Goal: Task Accomplishment & Management: Use online tool/utility

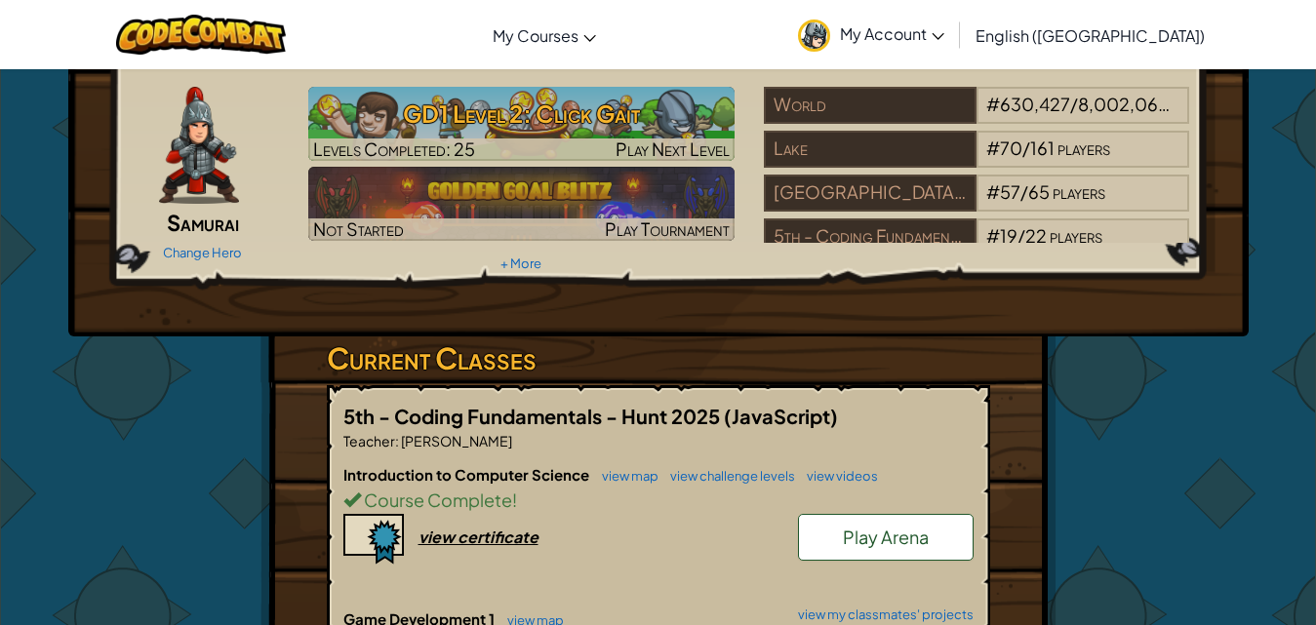
scroll to position [98, 0]
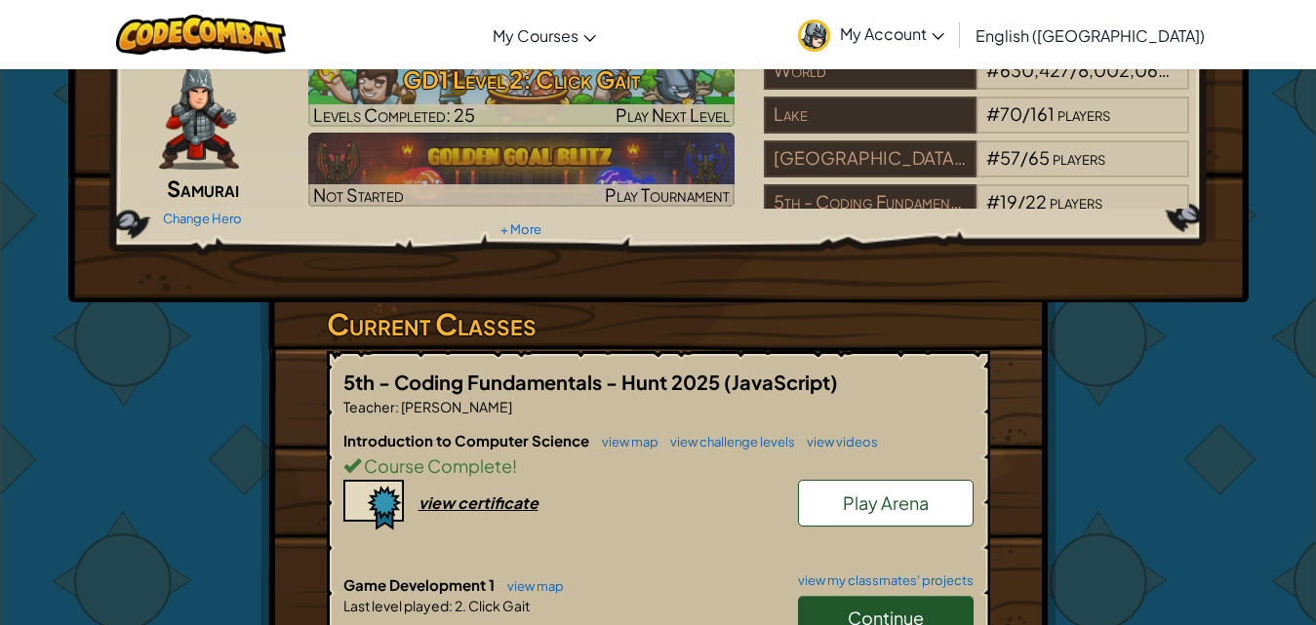
click at [878, 504] on span "Play Arena" at bounding box center [886, 503] width 86 height 22
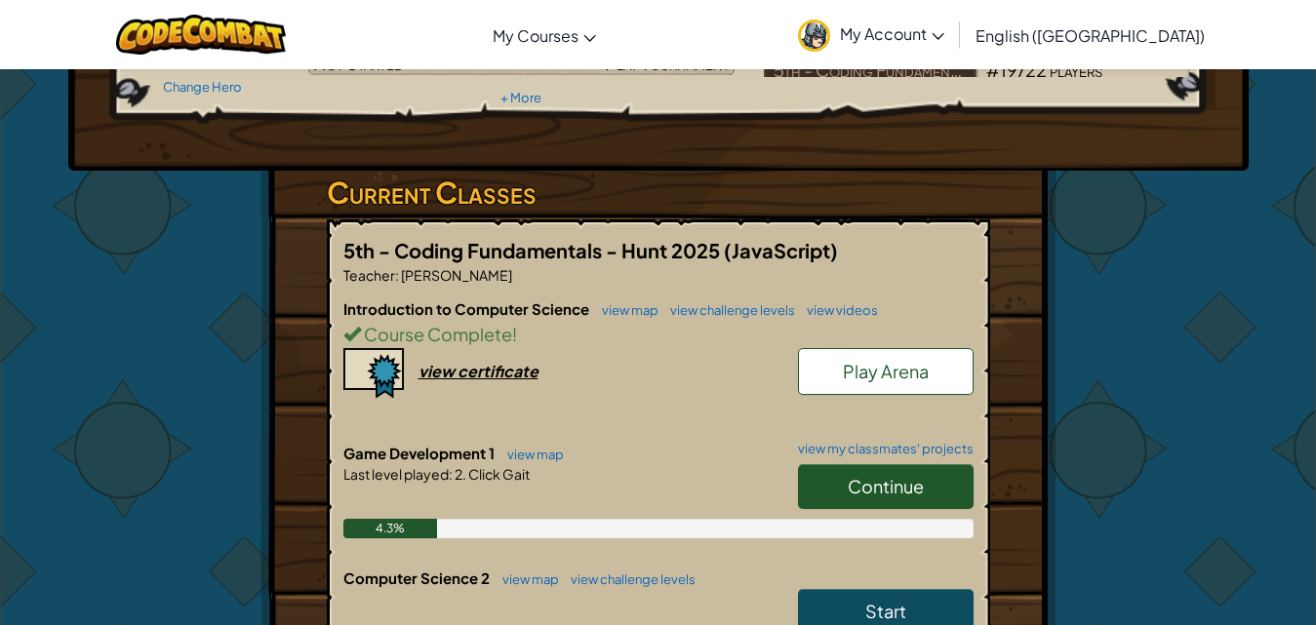
scroll to position [195, 0]
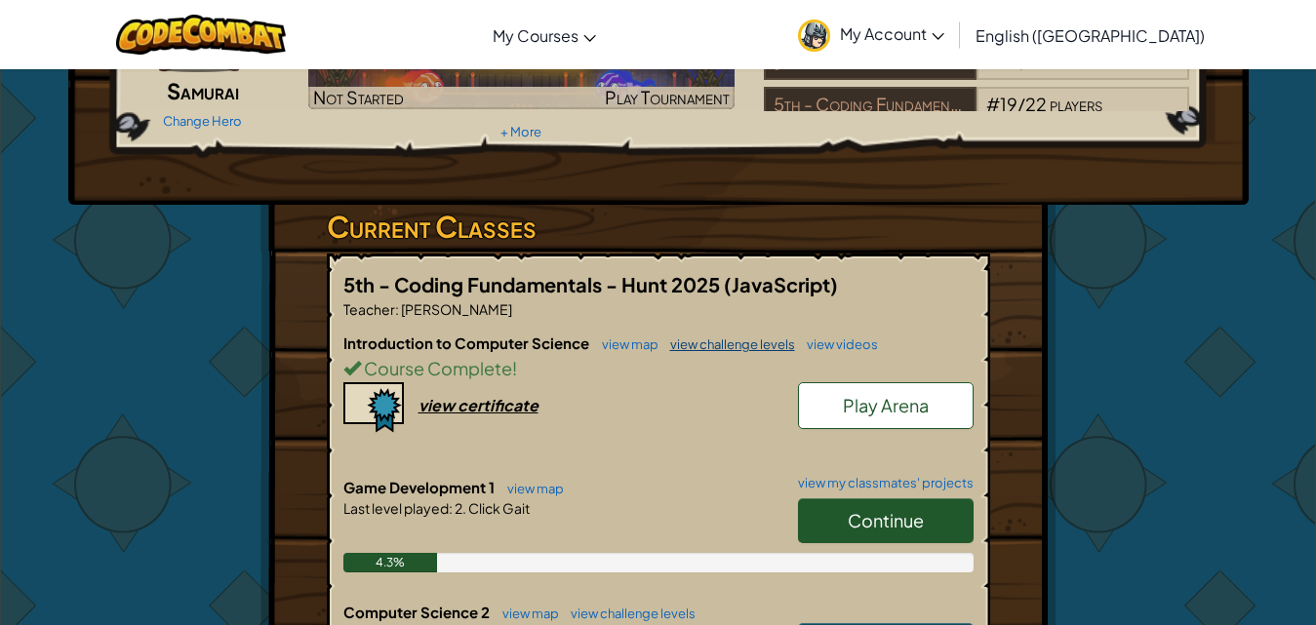
click at [716, 345] on link "view challenge levels" at bounding box center [728, 345] width 135 height 16
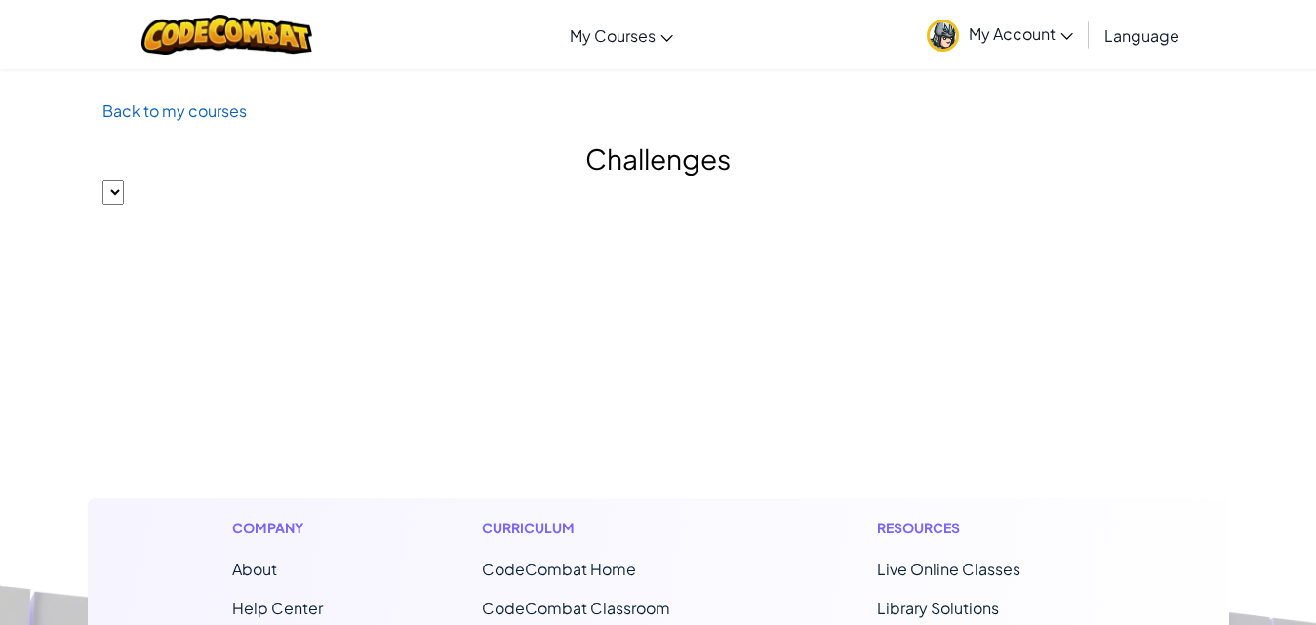
select select
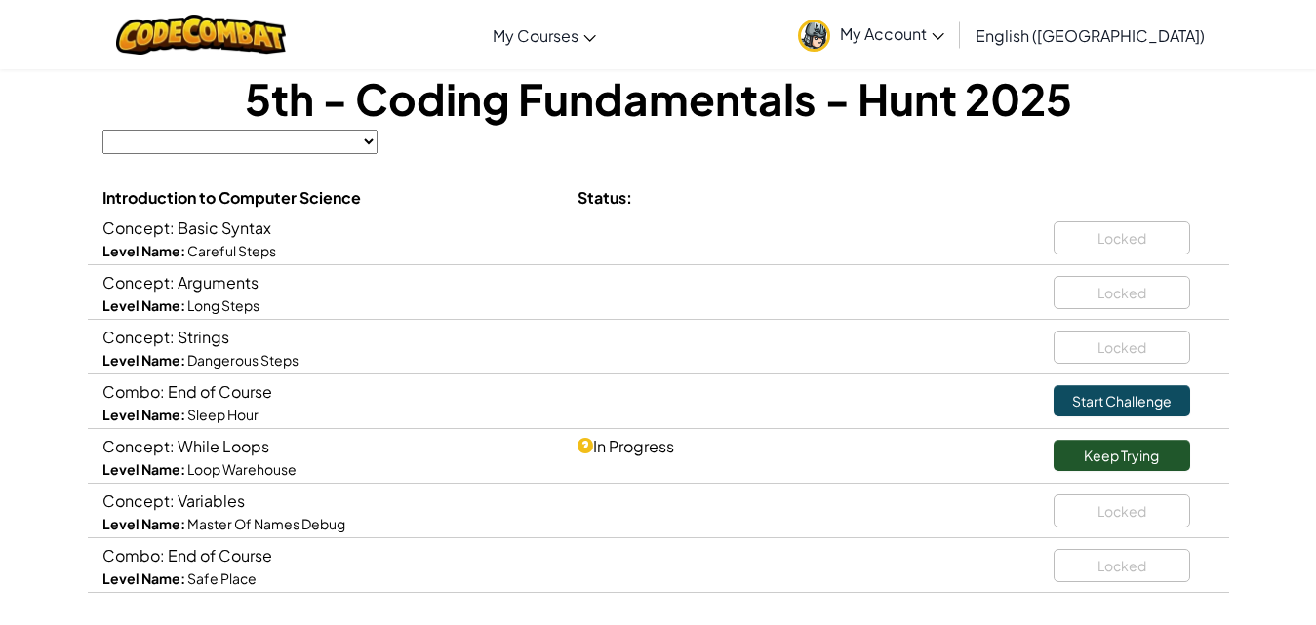
scroll to position [98, 0]
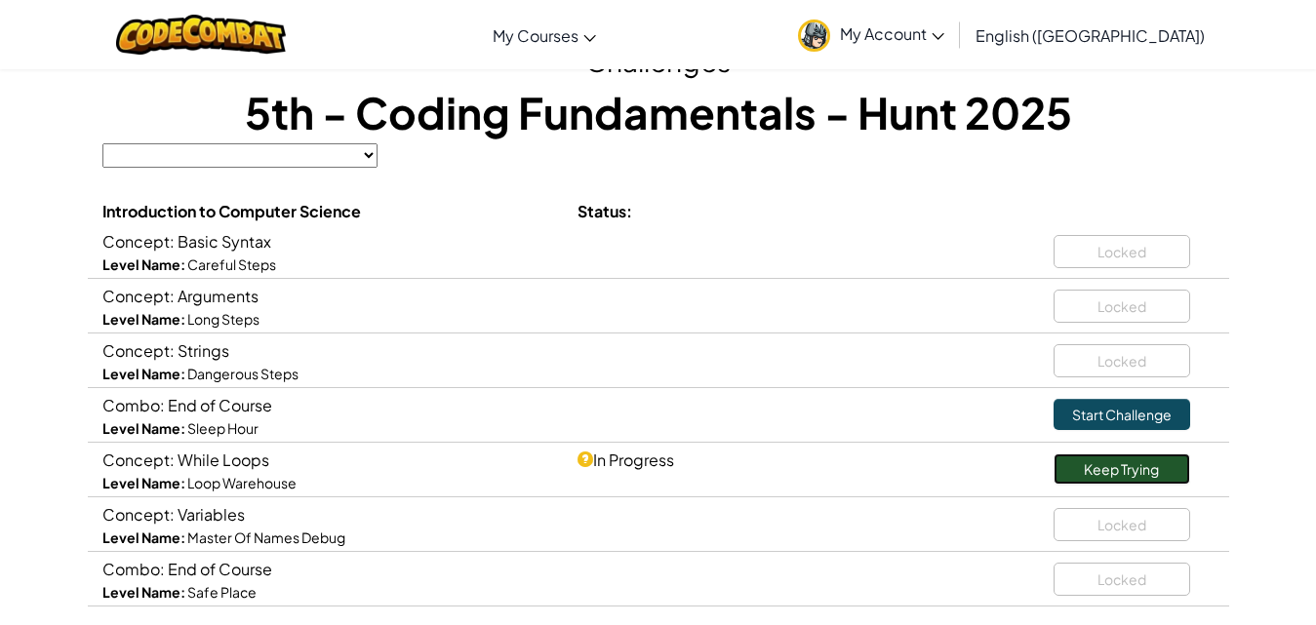
click at [1170, 471] on link "Keep Trying" at bounding box center [1122, 469] width 137 height 31
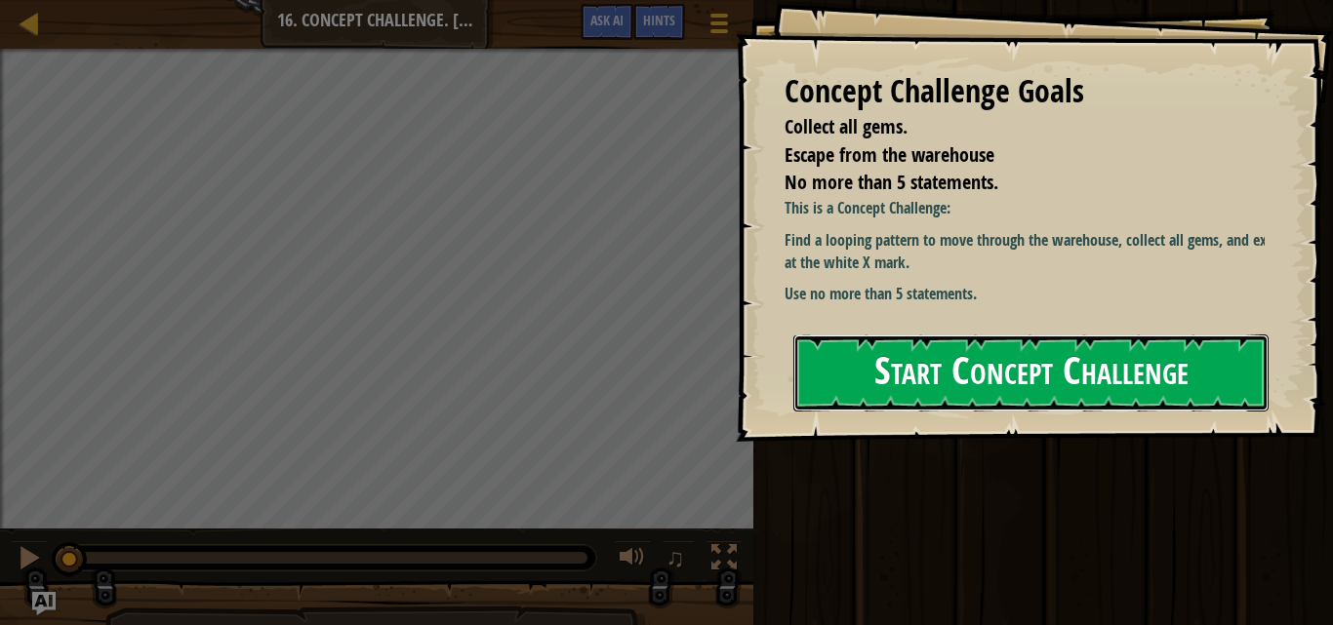
click at [977, 393] on button "Start Concept Challenge" at bounding box center [1030, 373] width 475 height 77
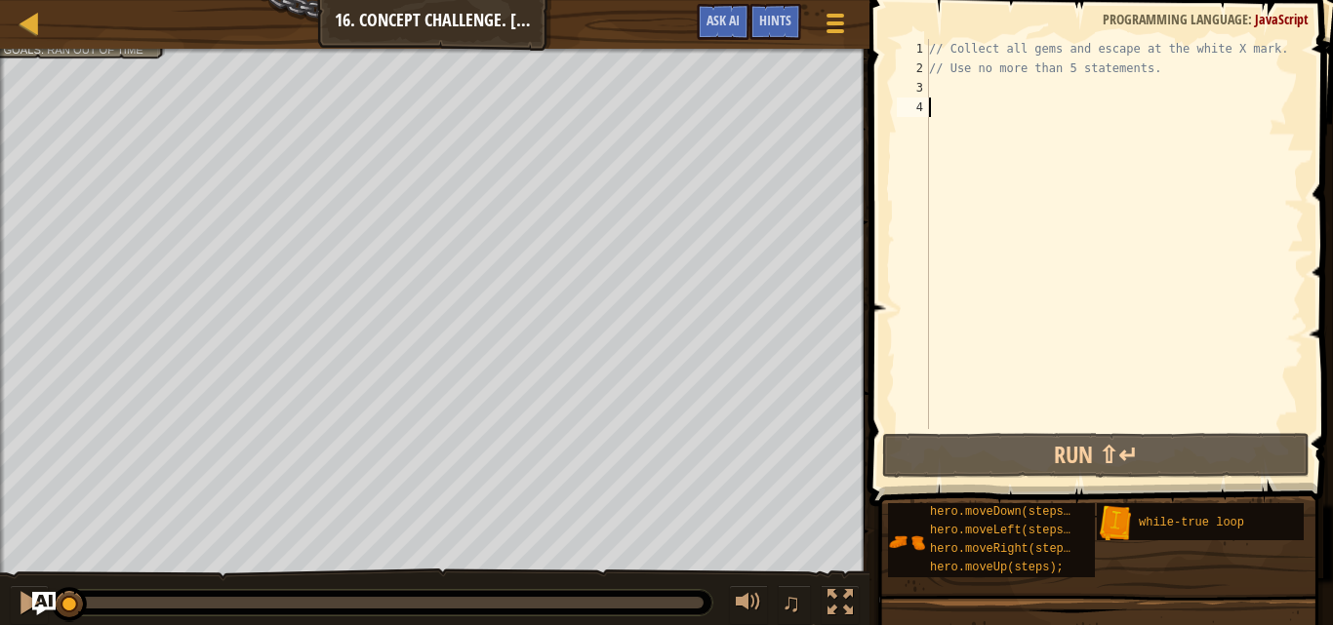
click at [0, 0] on html "Map Introduction to Computer Science 16. Concept Challenge. Loop Warehouse Game…" at bounding box center [666, 0] width 1333 height 0
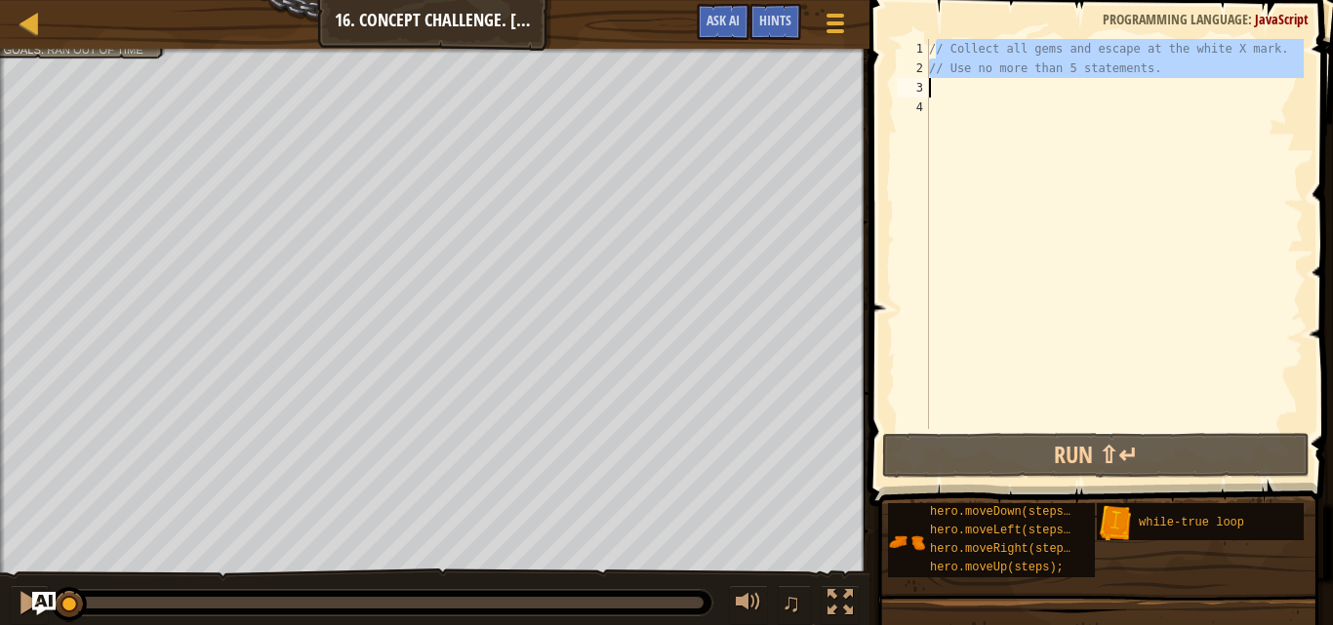
drag, startPoint x: 929, startPoint y: 84, endPoint x: 953, endPoint y: 72, distance: 27.1
click at [947, 79] on div "// Collect all gems and escape at the white X mark. // Use no more than 5 state…" at bounding box center [1114, 253] width 379 height 429
click at [937, 75] on div "// Collect all gems and escape at the white X mark. // Use no more than 5 state…" at bounding box center [1114, 234] width 379 height 390
type textarea "// Use no more than 5 statements."
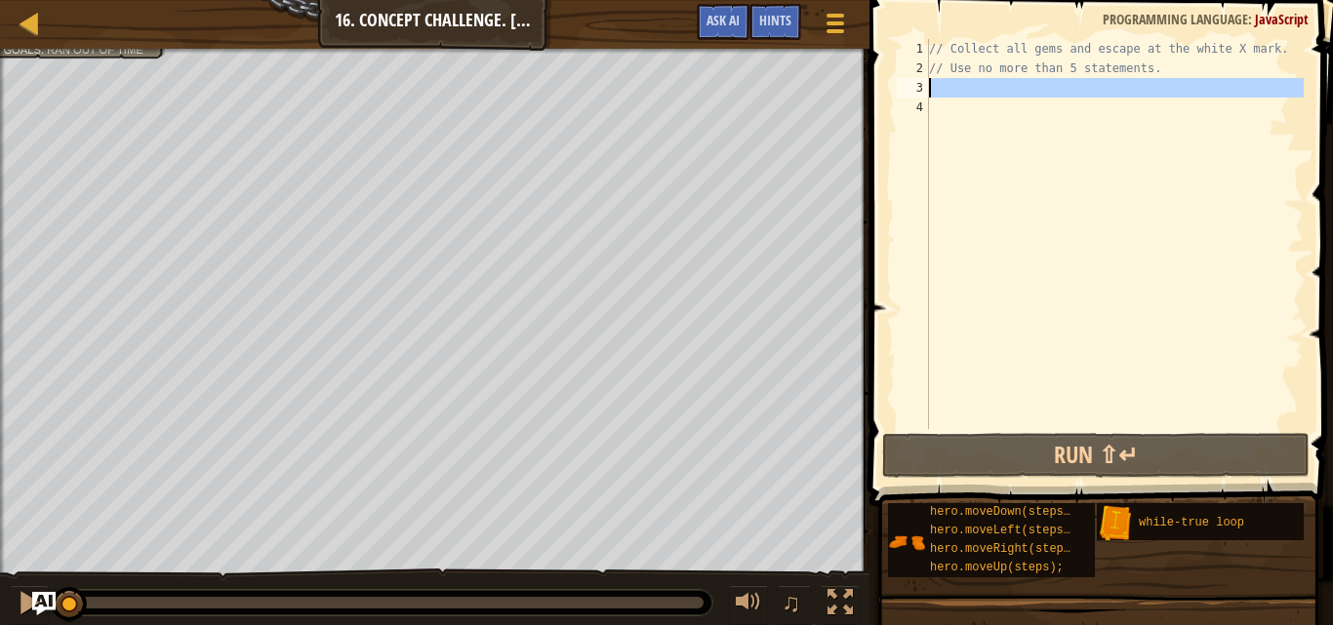
click at [926, 84] on div "3" at bounding box center [913, 88] width 32 height 20
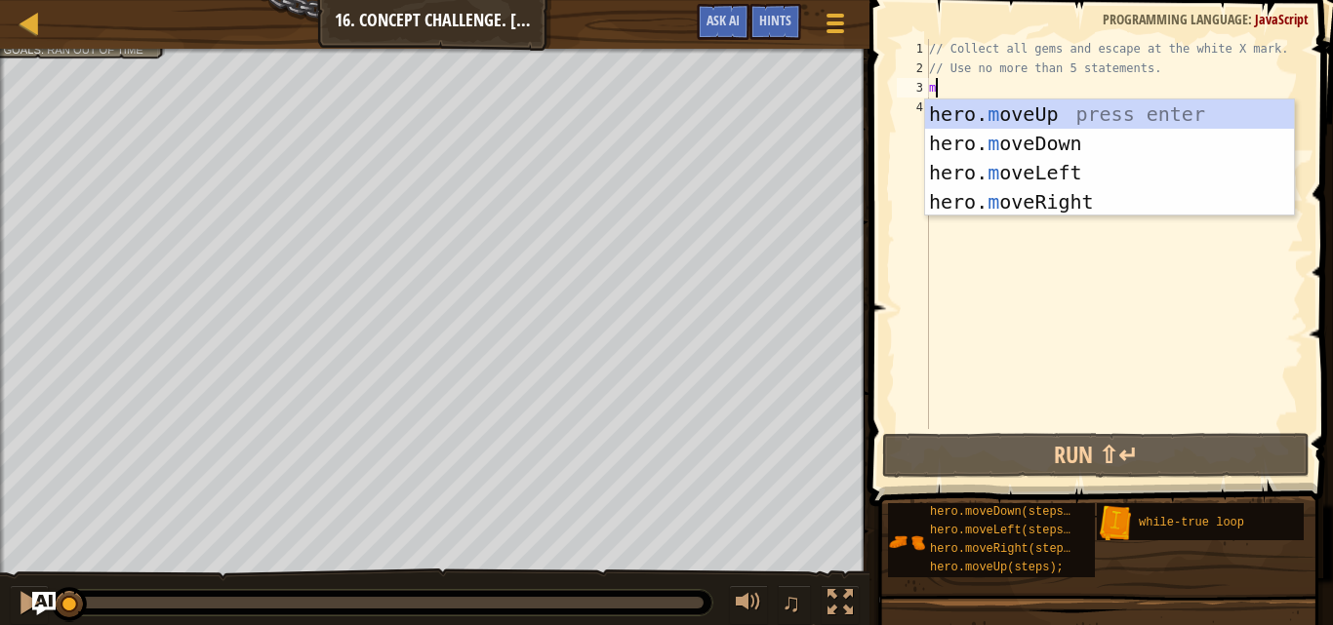
scroll to position [9, 0]
type textarea "mo"
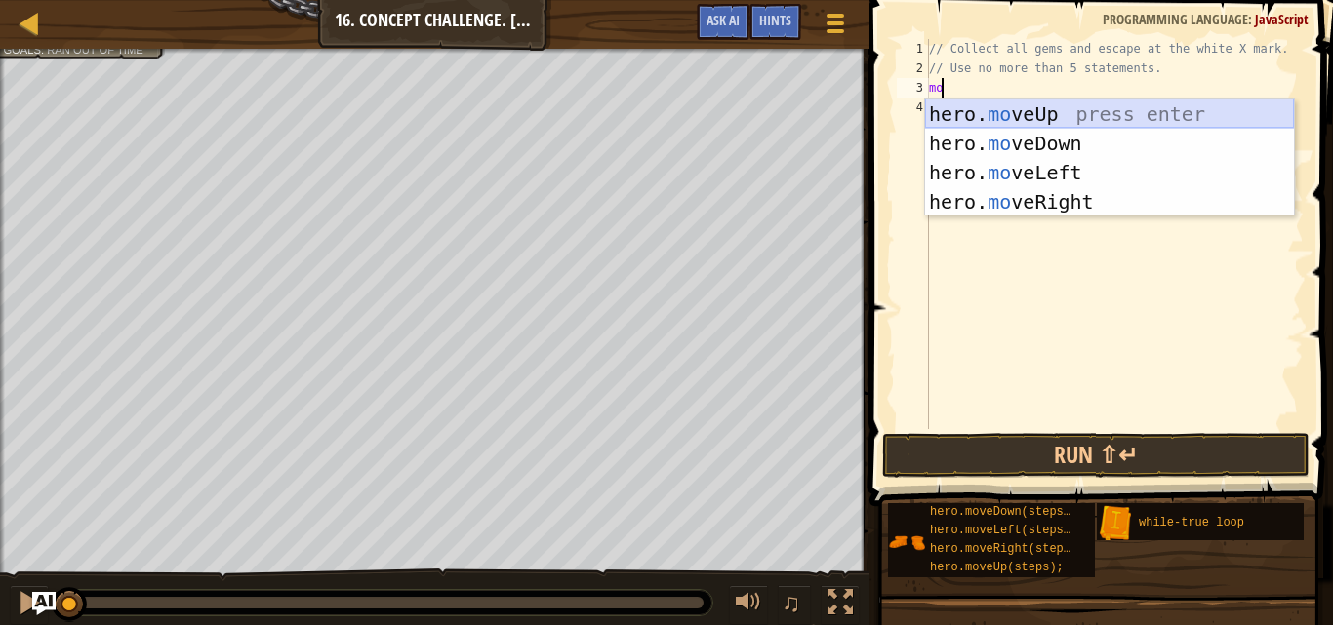
click at [1079, 112] on div "hero. mo veUp press enter hero. mo veDown press enter hero. mo veLeft press ent…" at bounding box center [1109, 188] width 369 height 176
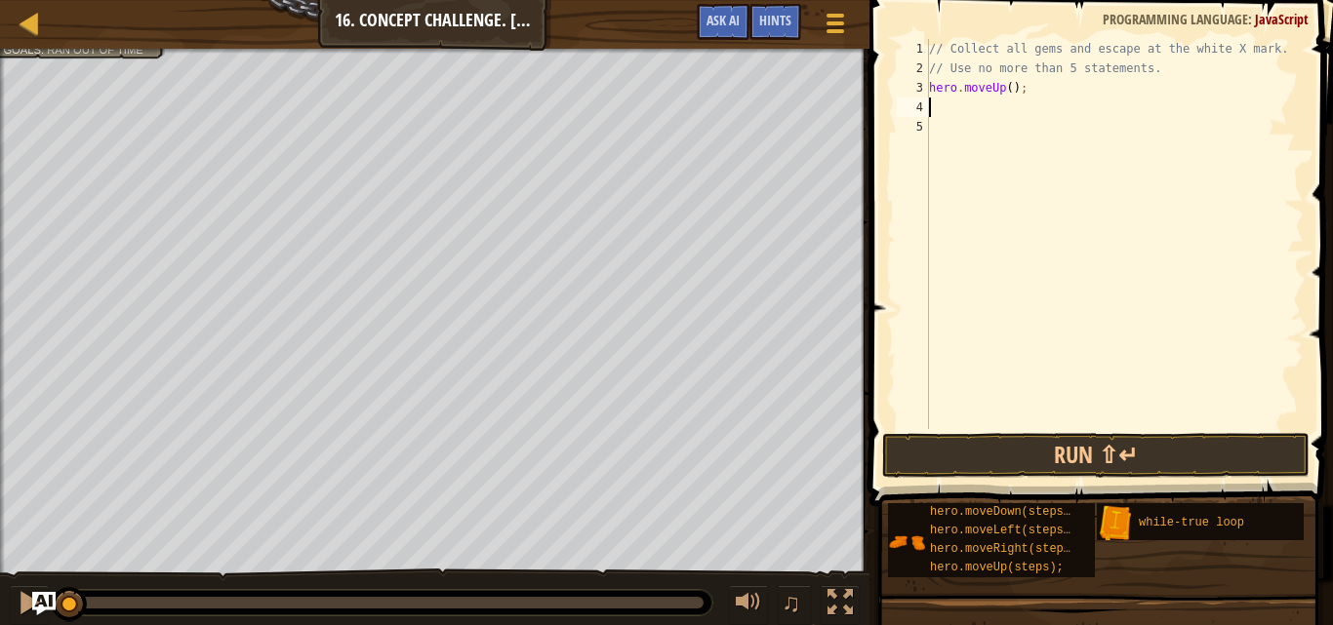
click at [1004, 91] on div "// Collect all gems and escape at the white X mark. // Use no more than 5 state…" at bounding box center [1114, 253] width 379 height 429
type textarea "hero.moveUp(2);"
click at [980, 102] on div "// Collect all gems and escape at the white X mark. // Use no more than 5 state…" at bounding box center [1114, 253] width 379 height 429
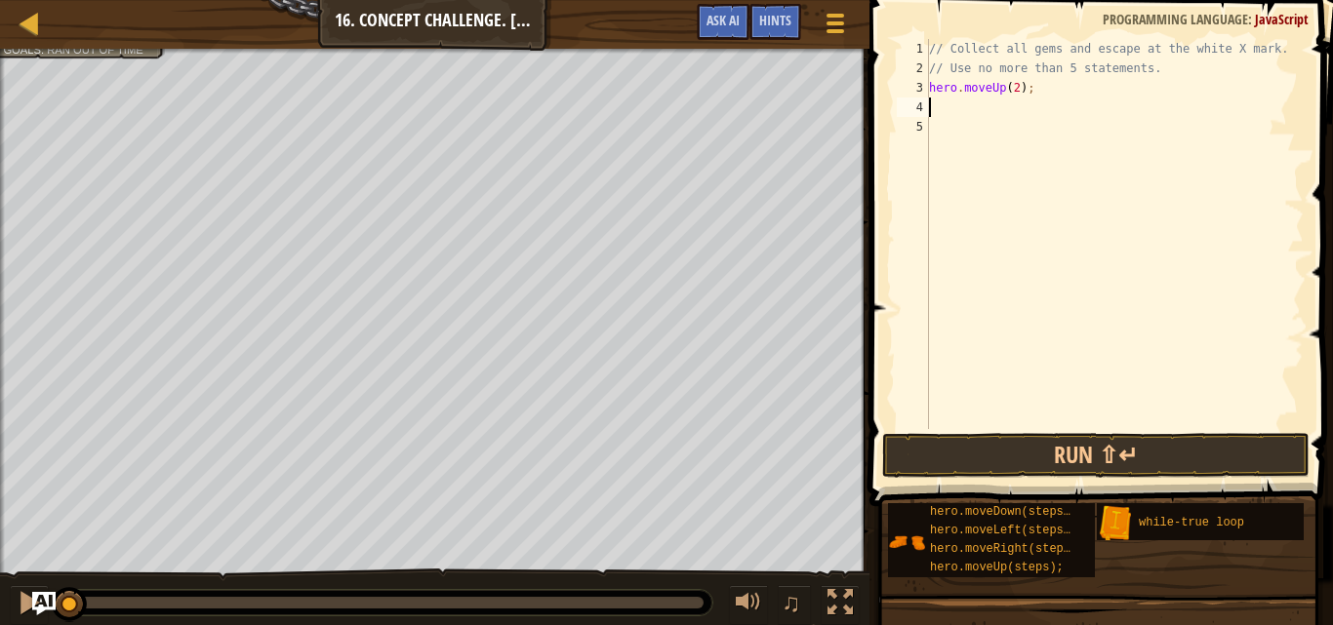
type textarea "m"
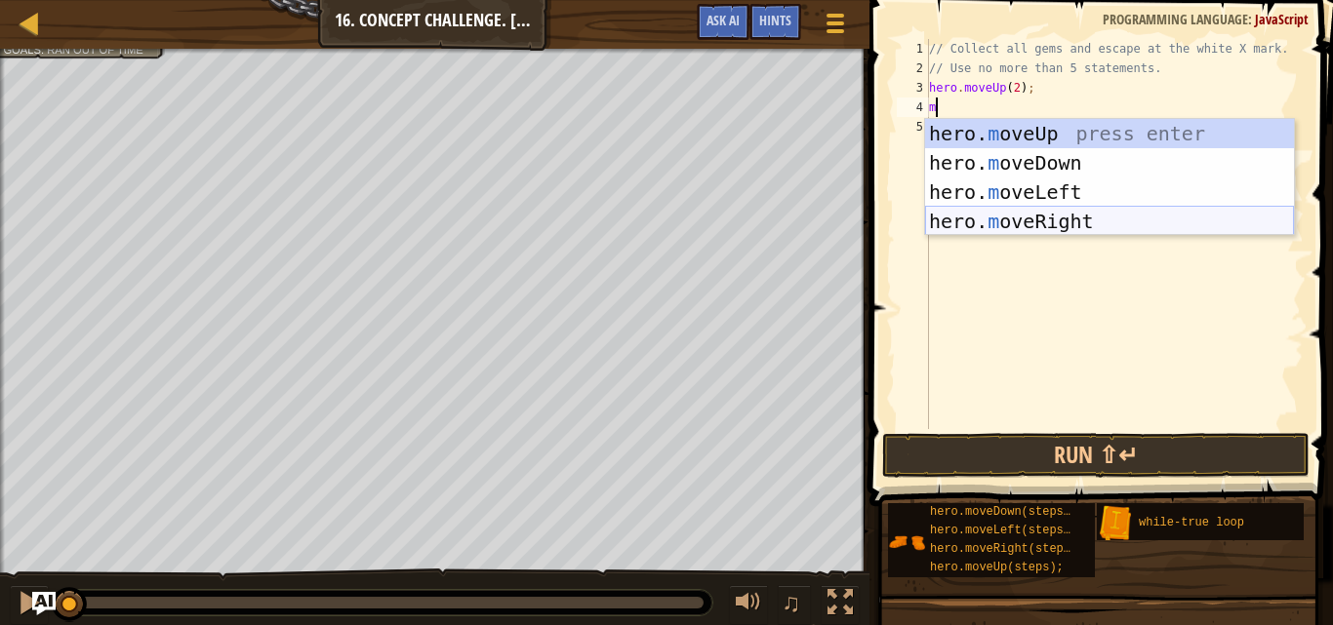
click at [1045, 213] on div "hero. m oveUp press enter hero. m oveDown press enter hero. m oveLeft press ent…" at bounding box center [1109, 207] width 369 height 176
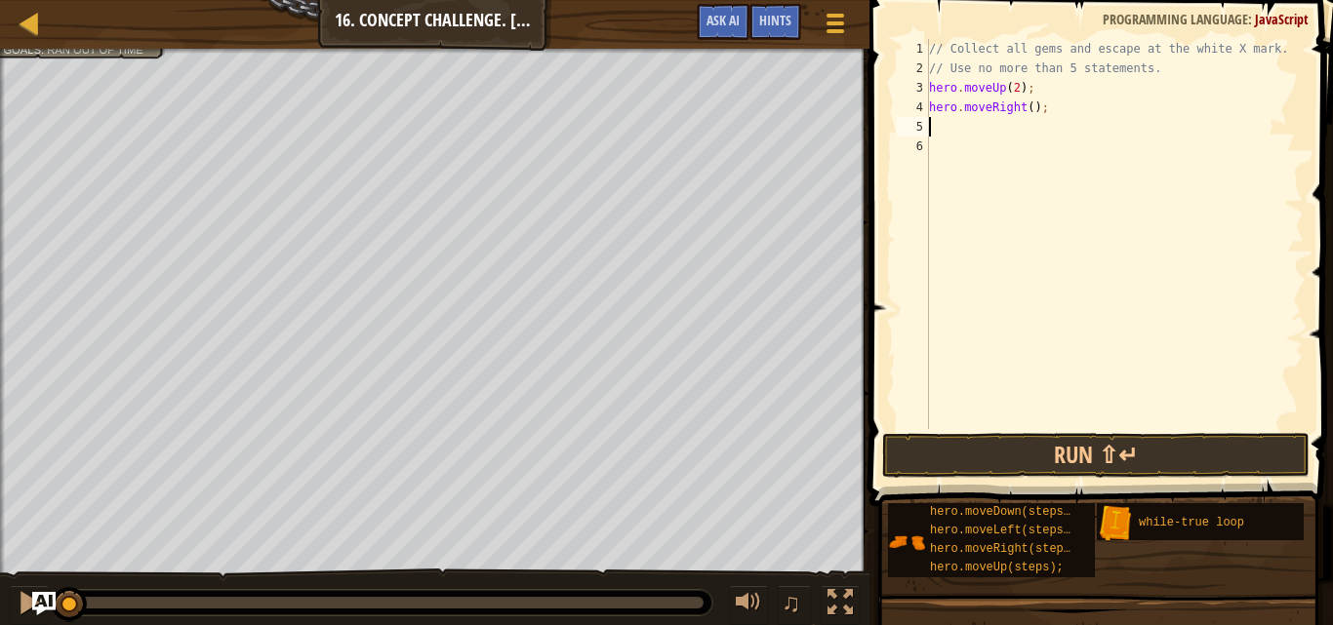
type textarea "m"
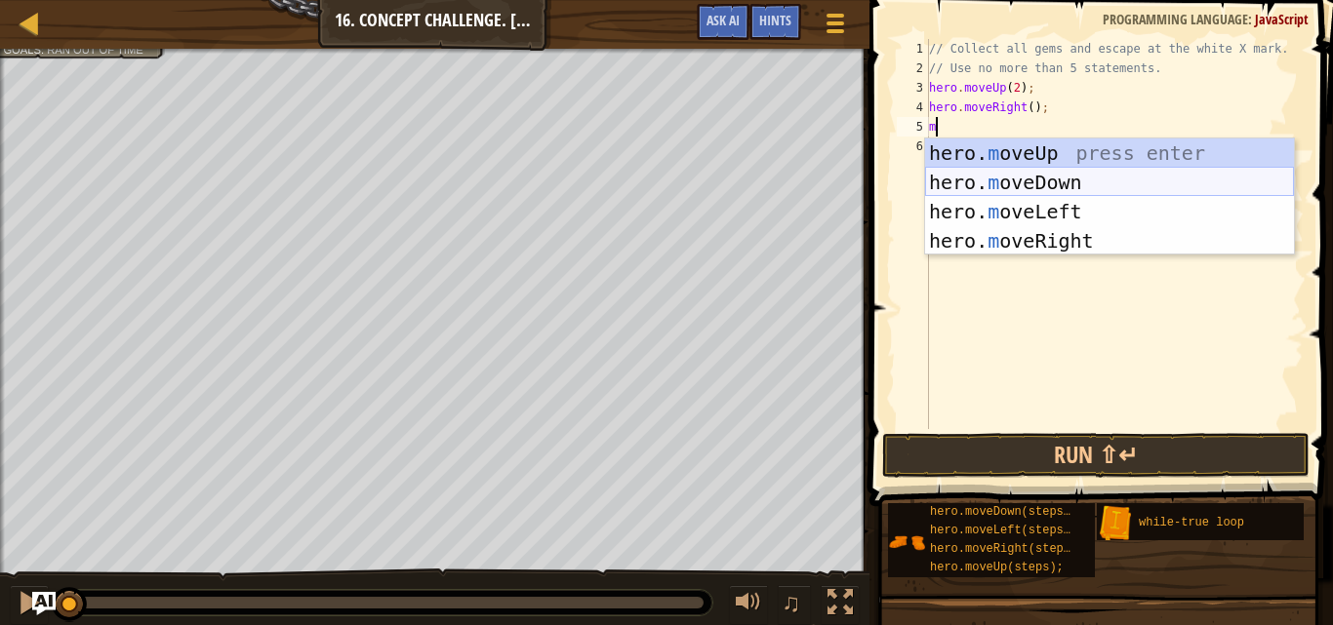
click at [1037, 180] on div "hero. m oveUp press enter hero. m oveDown press enter hero. m oveLeft press ent…" at bounding box center [1109, 227] width 369 height 176
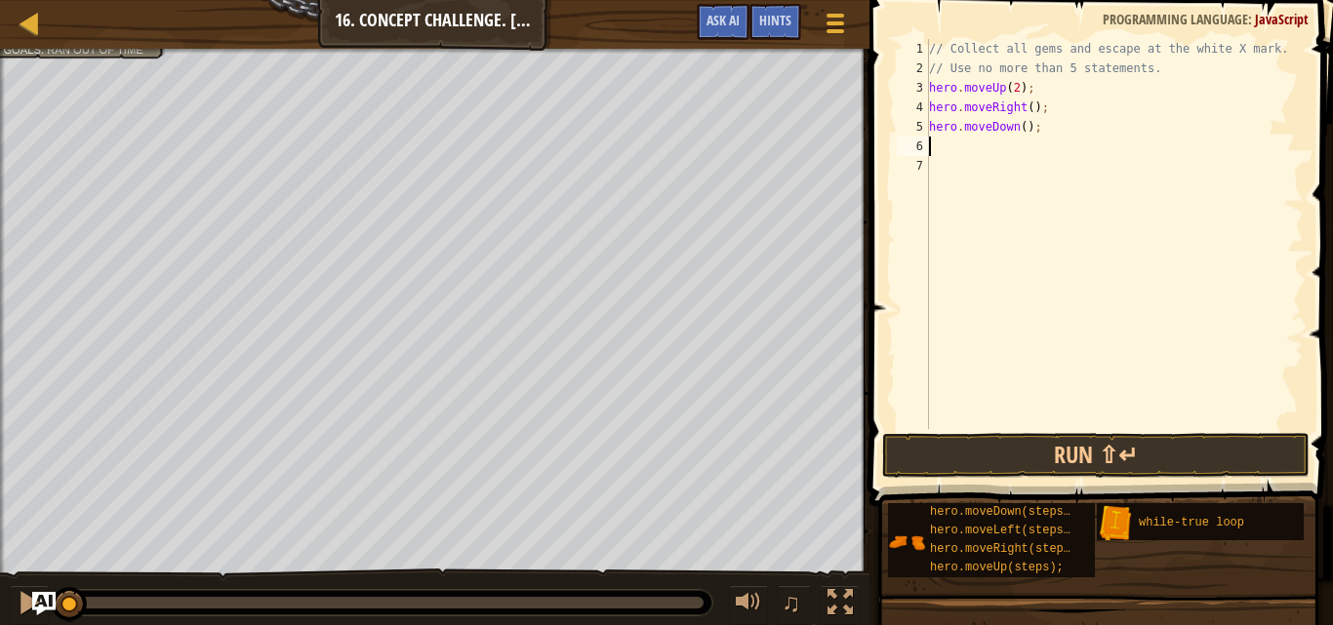
type textarea "m"
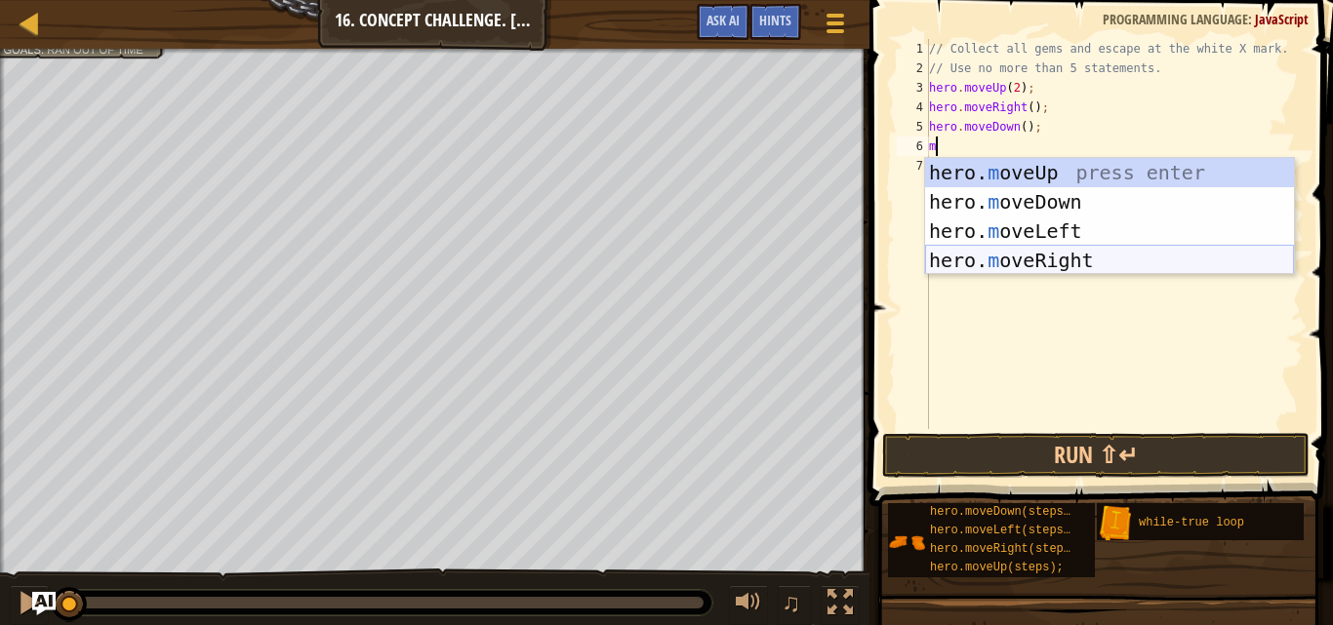
click at [979, 255] on div "hero. m oveUp press enter hero. m oveDown press enter hero. m oveLeft press ent…" at bounding box center [1109, 246] width 369 height 176
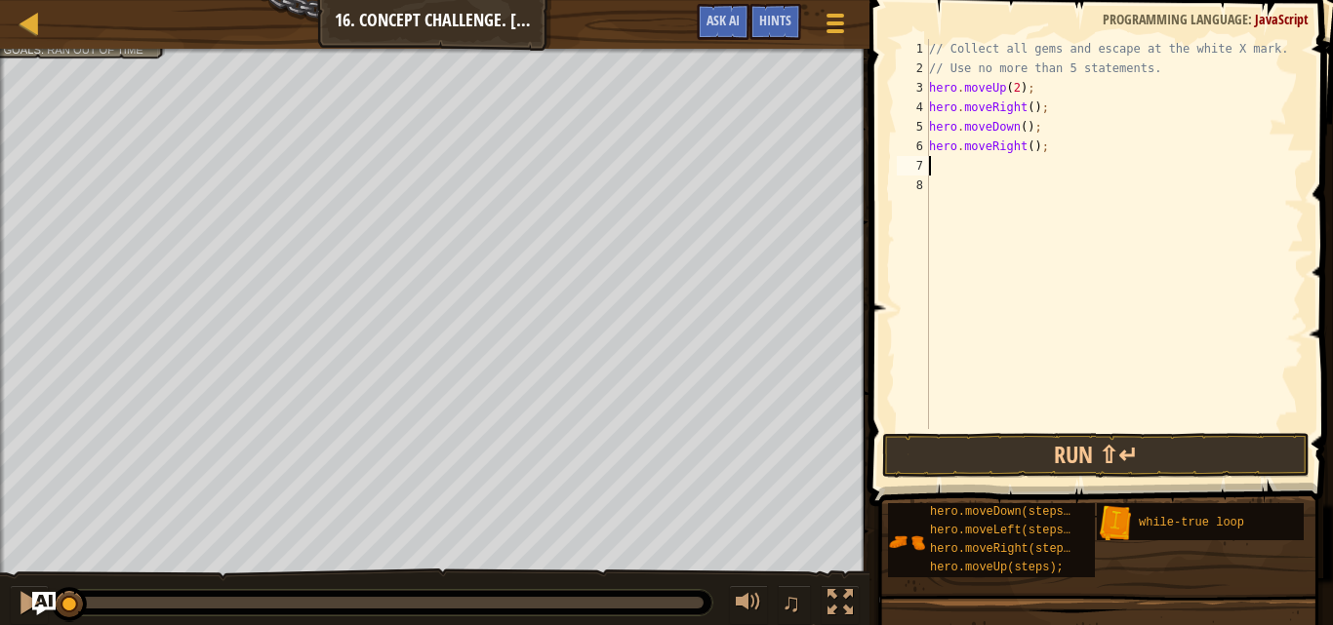
type textarea "w"
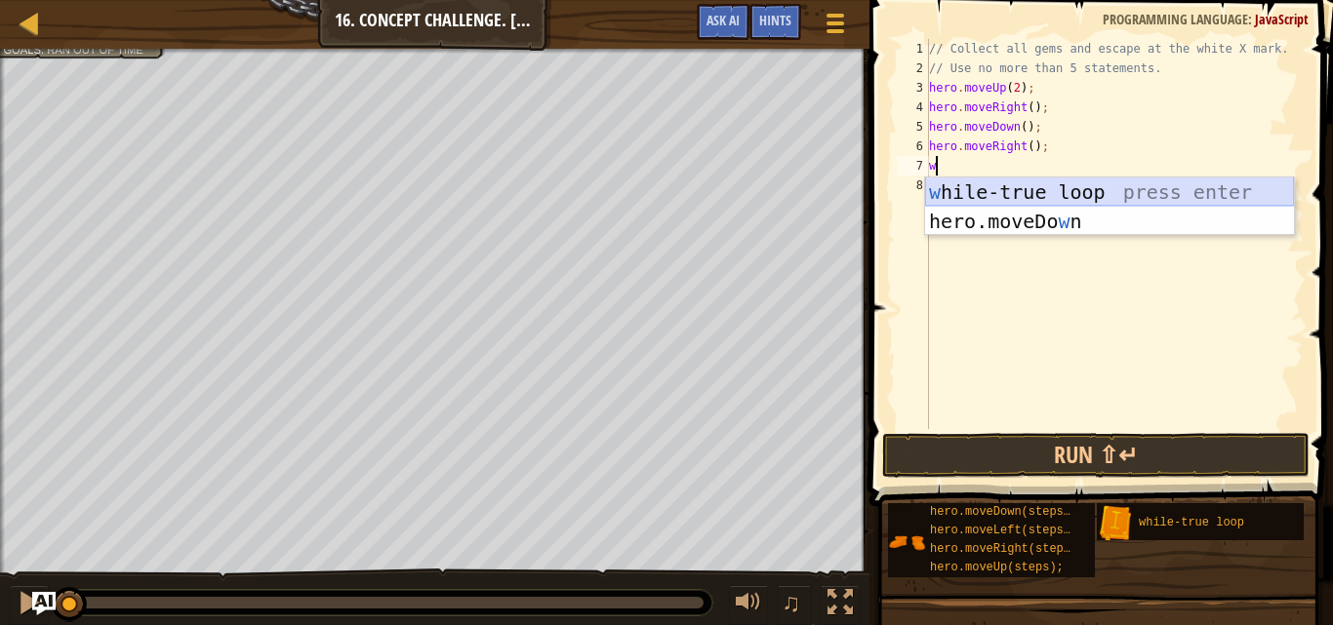
drag, startPoint x: 1048, startPoint y: 192, endPoint x: 1032, endPoint y: 192, distance: 15.6
click at [1045, 192] on div "w [PERSON_NAME]-true loop press enter hero.moveDo w n press enter" at bounding box center [1109, 236] width 369 height 117
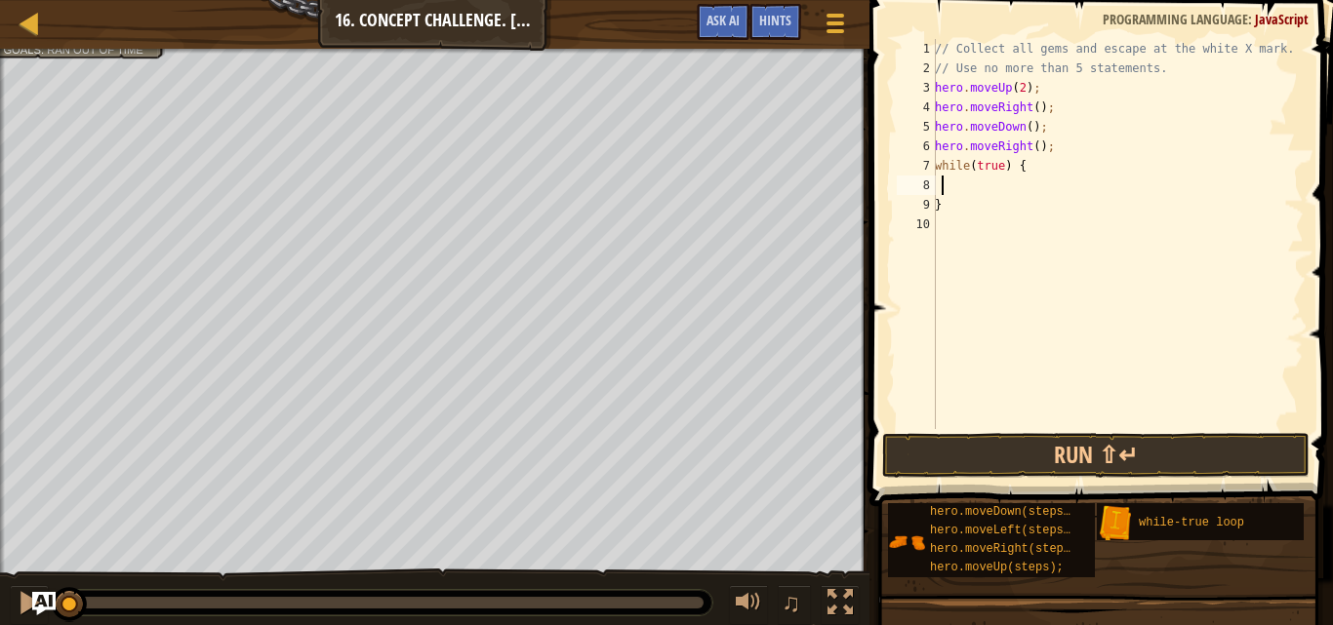
click at [943, 181] on div "// Collect all gems and escape at the white X mark. // Use no more than 5 state…" at bounding box center [1117, 253] width 373 height 429
click at [934, 181] on div "8" at bounding box center [916, 186] width 39 height 20
type textarea "}"
type textarea "m"
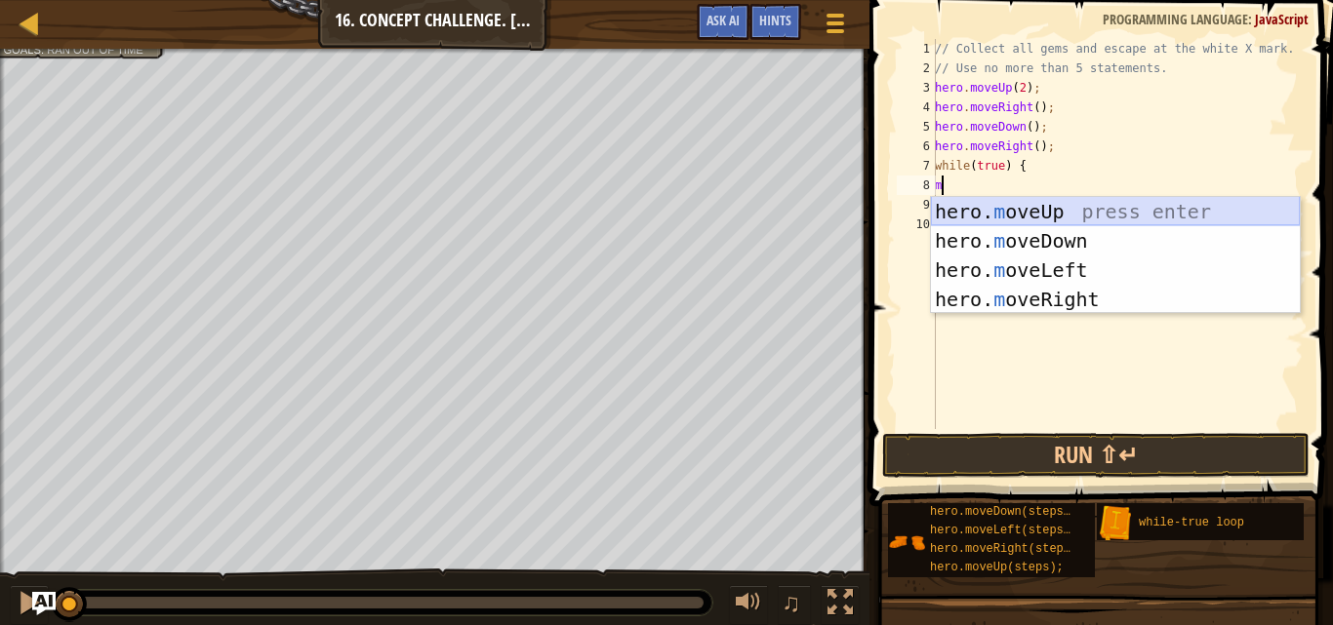
click at [1070, 212] on div "hero. m oveUp press enter hero. m oveDown press enter hero. m oveLeft press ent…" at bounding box center [1115, 285] width 369 height 176
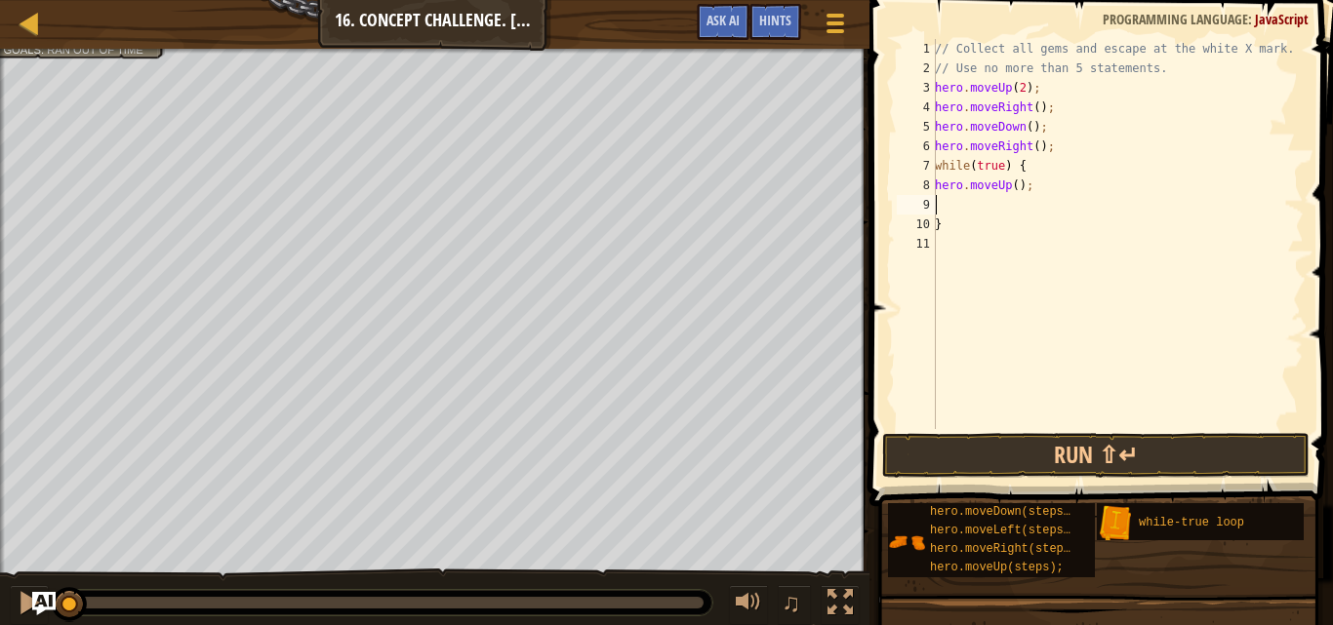
type textarea "m"
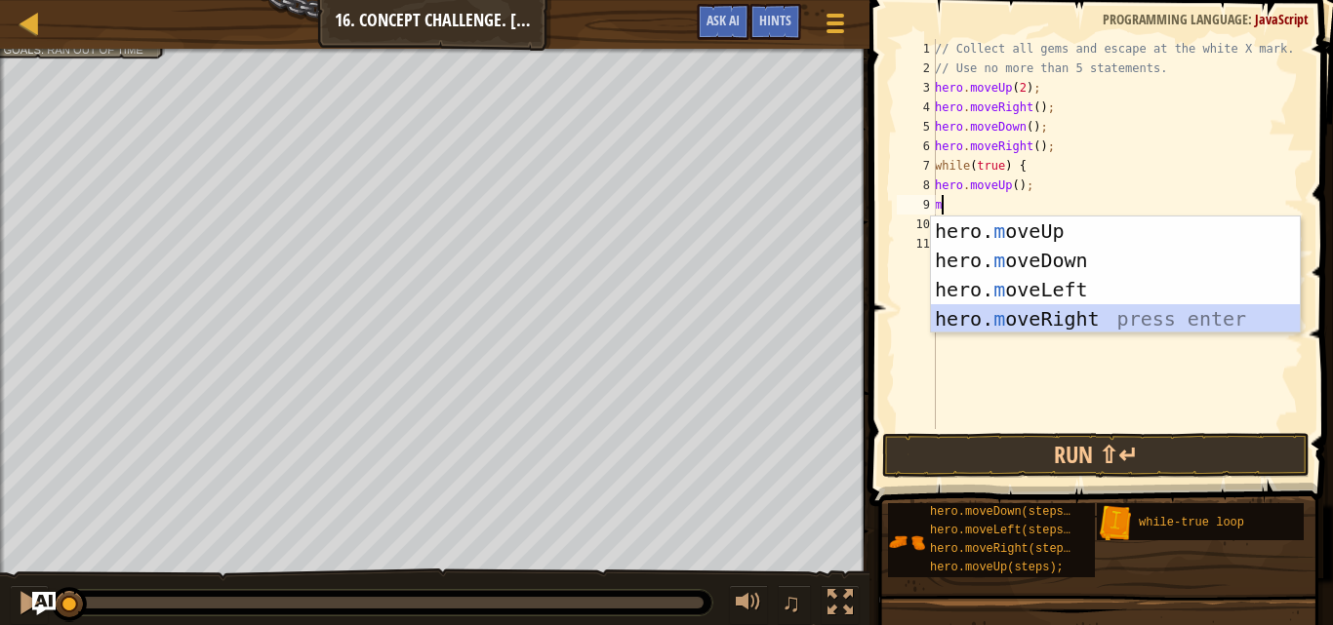
click at [1026, 317] on div "hero. m oveUp press enter hero. m oveDown press enter hero. m oveLeft press ent…" at bounding box center [1115, 305] width 369 height 176
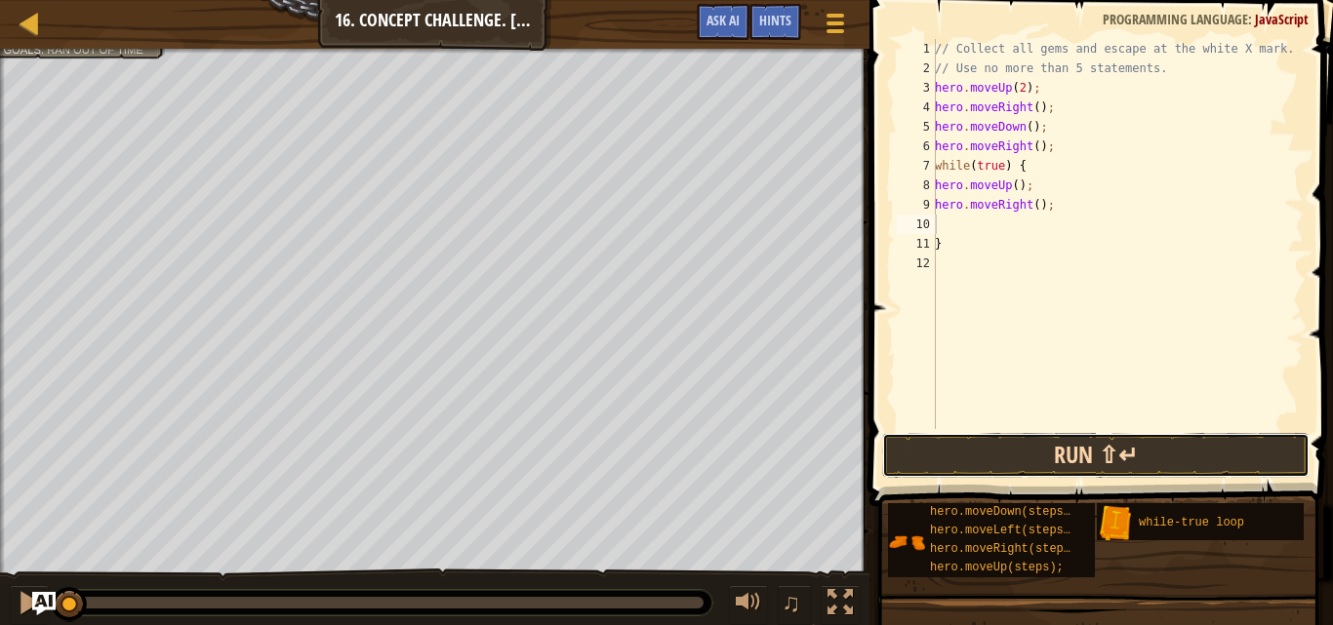
click at [923, 446] on button "Run ⇧↵" at bounding box center [1095, 455] width 427 height 45
